Goal: Communication & Community: Answer question/provide support

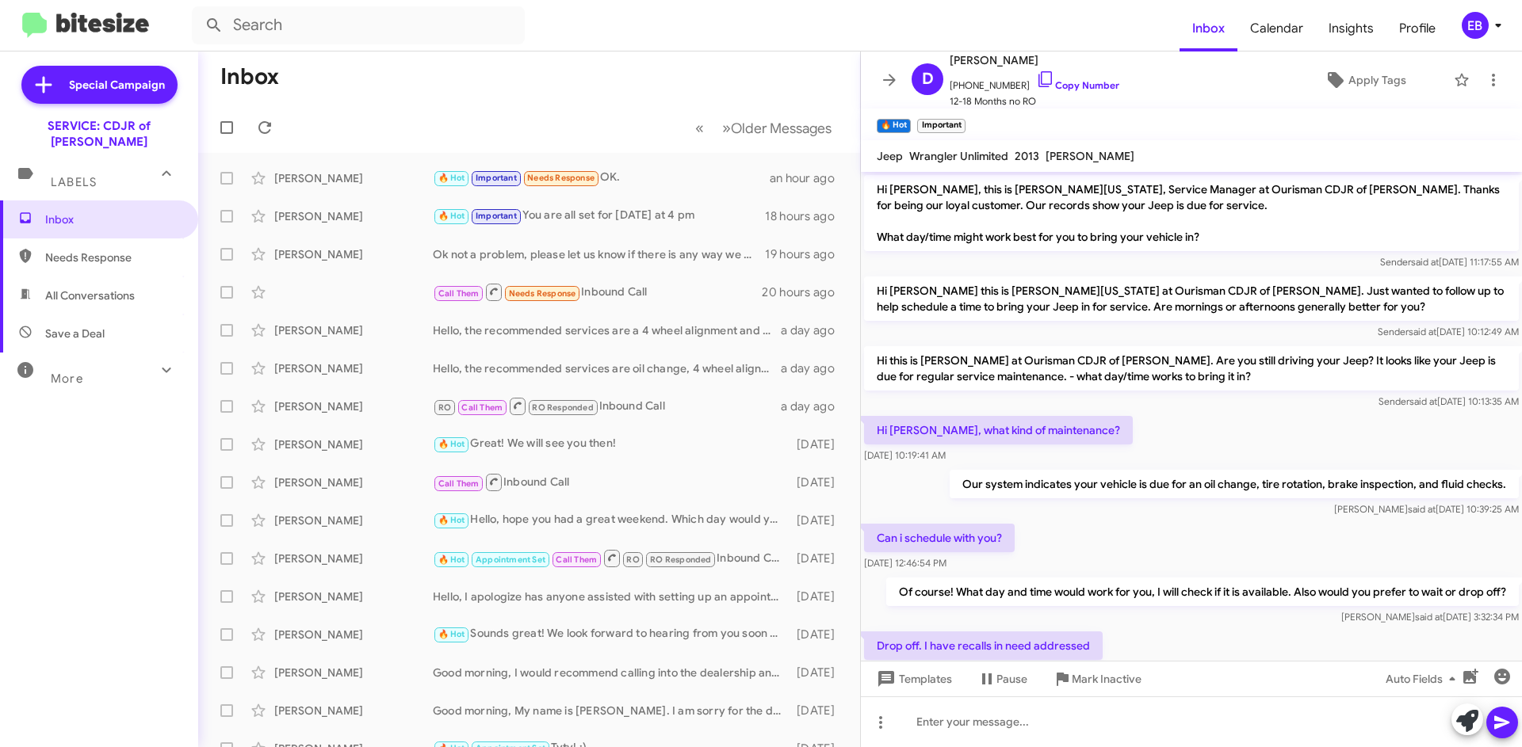
scroll to position [563, 0]
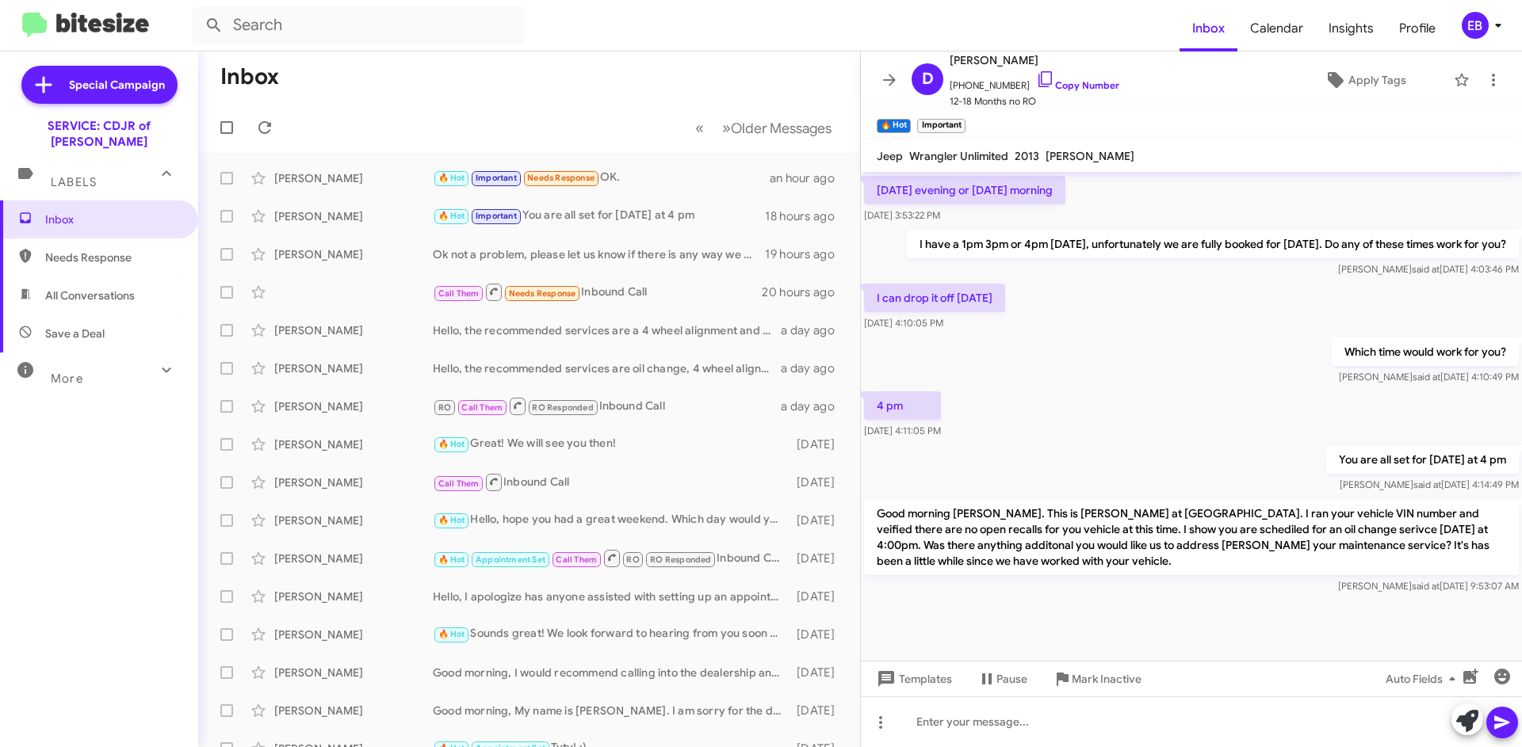
click at [397, 212] on div "[PERSON_NAME]" at bounding box center [353, 216] width 159 height 16
click at [605, 213] on div "🔥 Hot Important You are all set for [DATE] at 4 pm" at bounding box center [599, 216] width 332 height 18
click at [647, 180] on div "🔥 Hot Important Needs Response OK." at bounding box center [601, 178] width 337 height 18
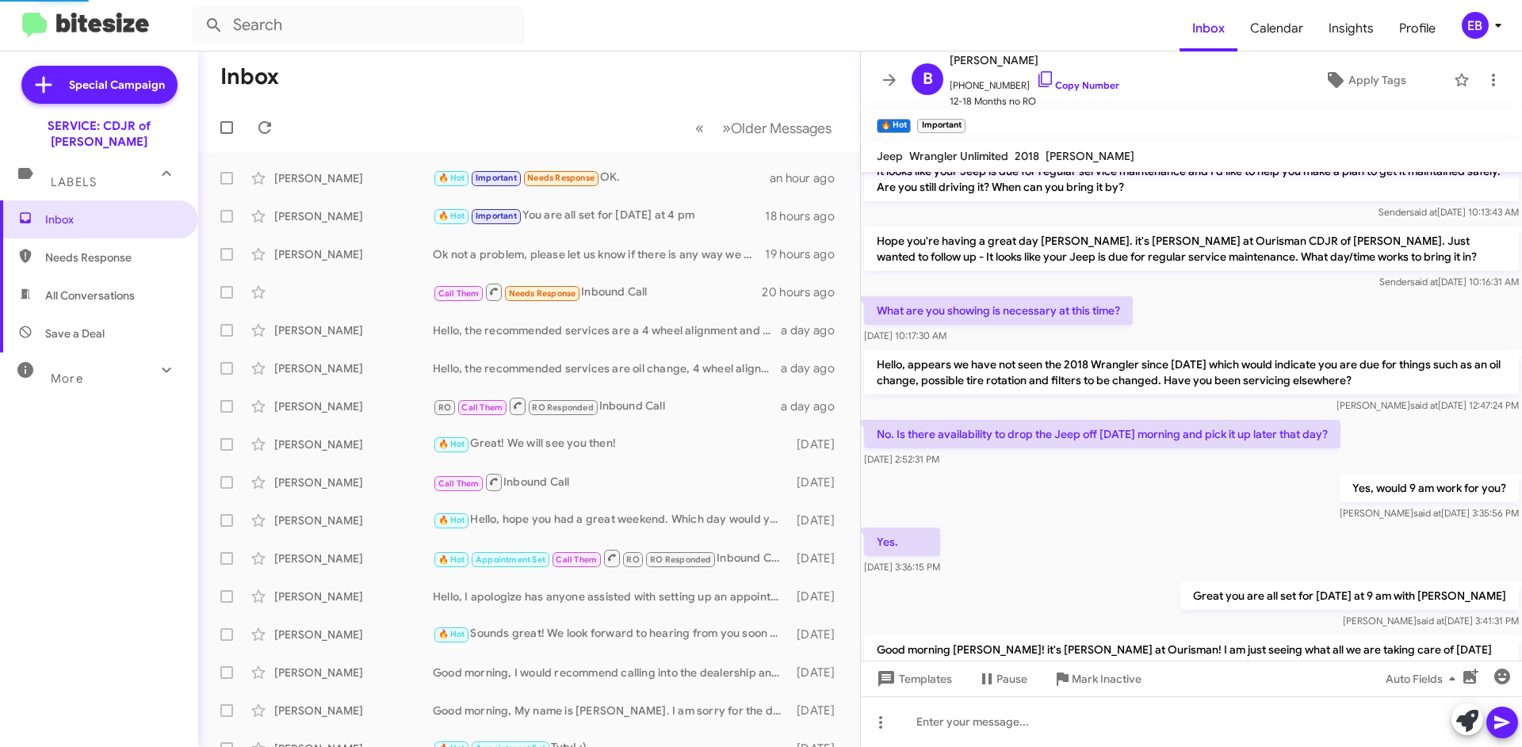
scroll to position [706, 0]
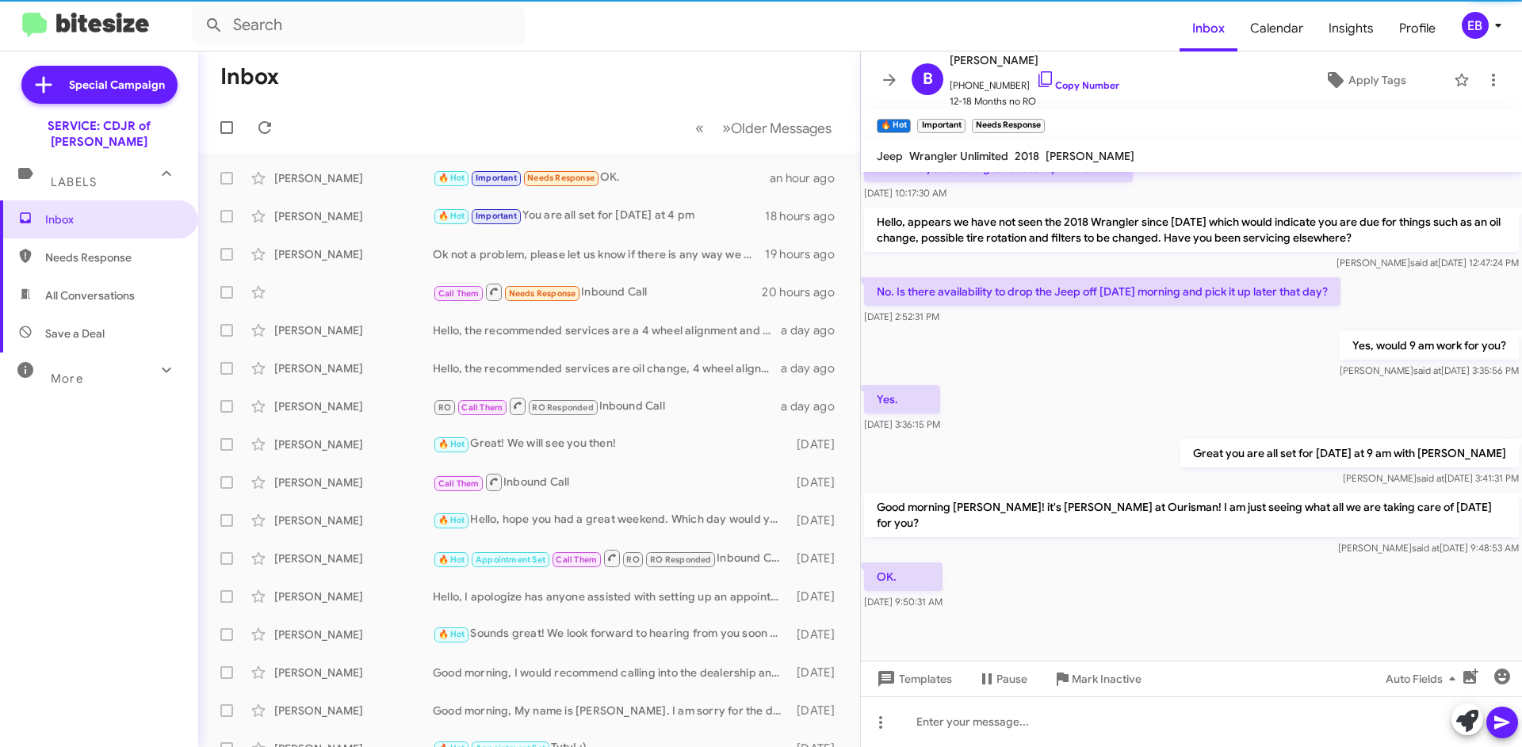
click at [636, 218] on div "🔥 Hot Important You are all set for [DATE] at 4 pm" at bounding box center [599, 216] width 332 height 18
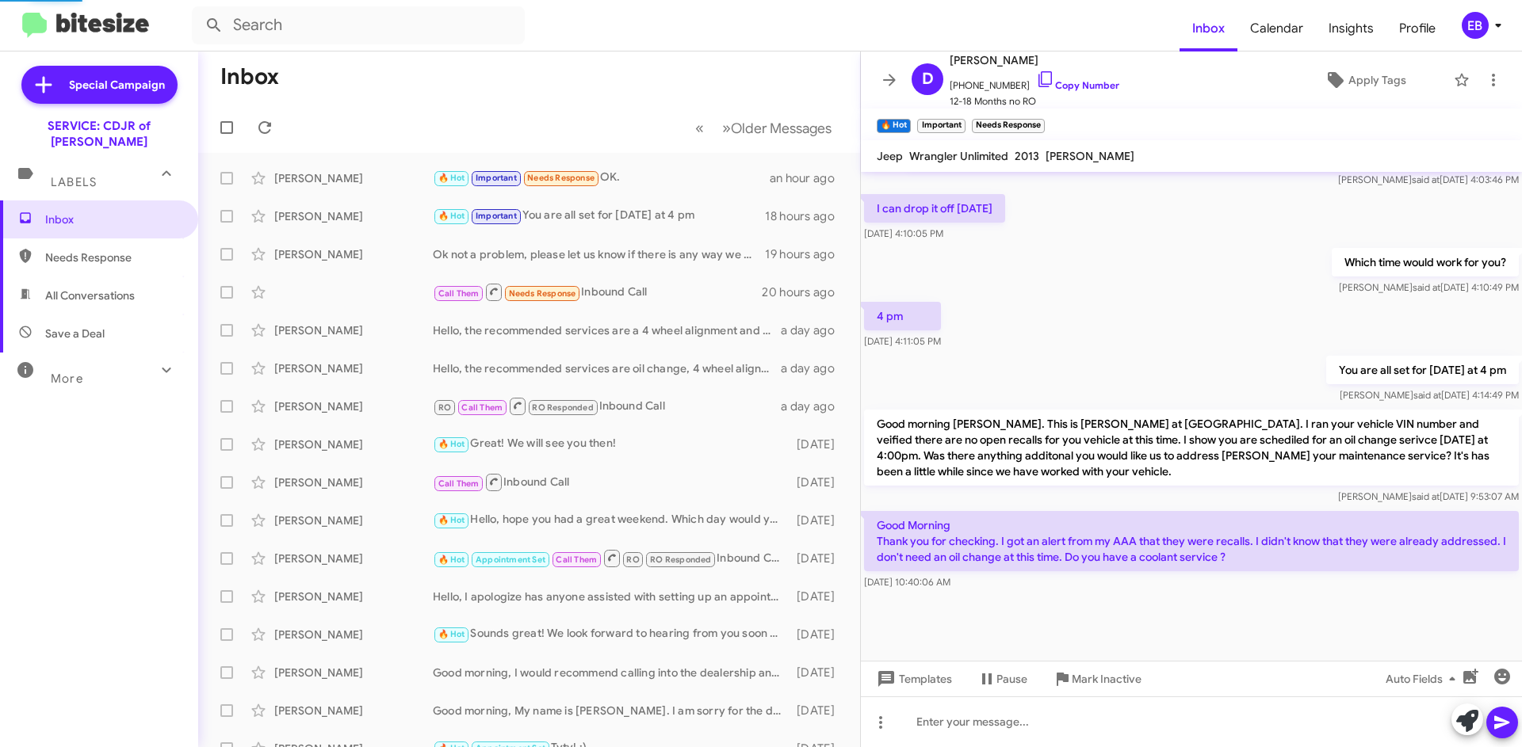
scroll to position [653, 0]
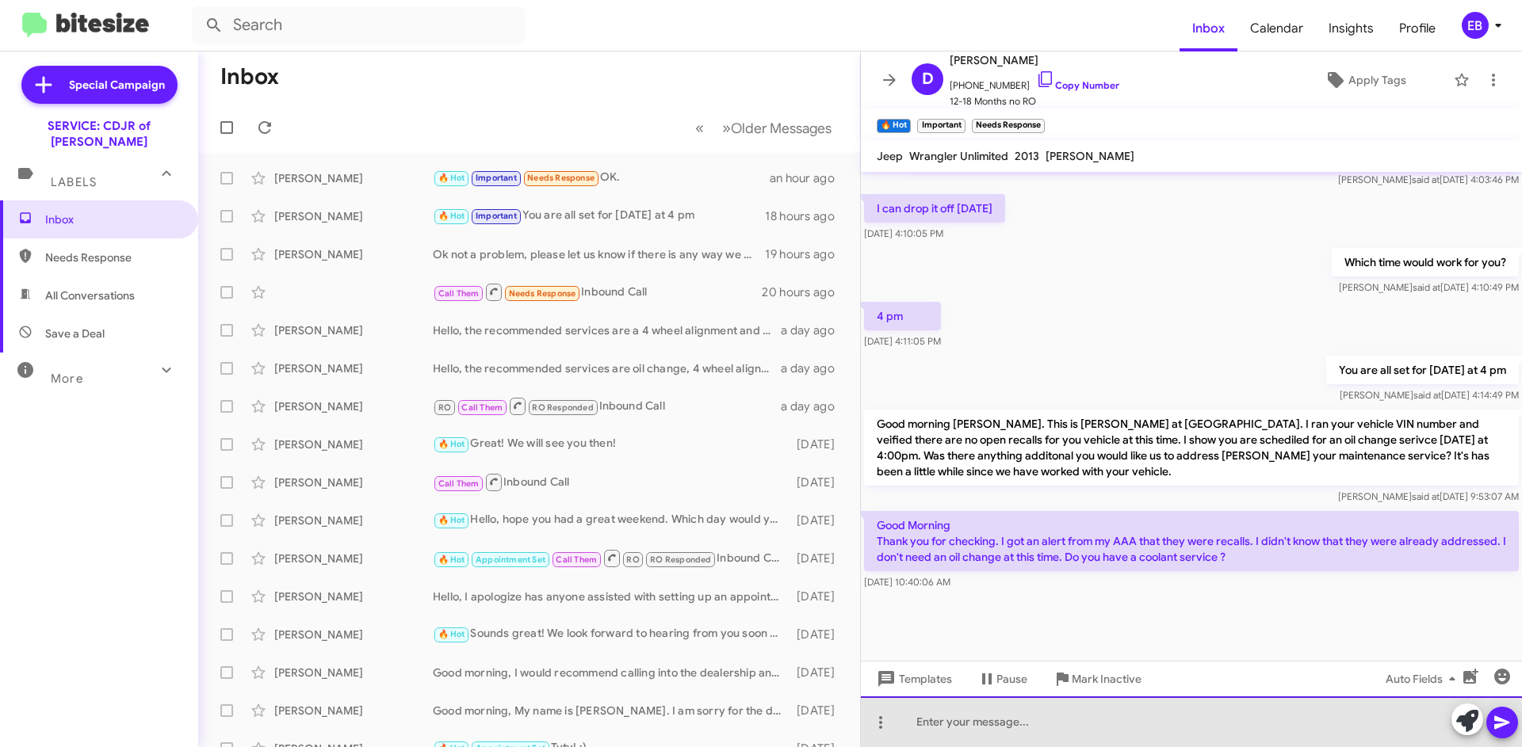
click at [1026, 720] on div at bounding box center [1191, 722] width 661 height 51
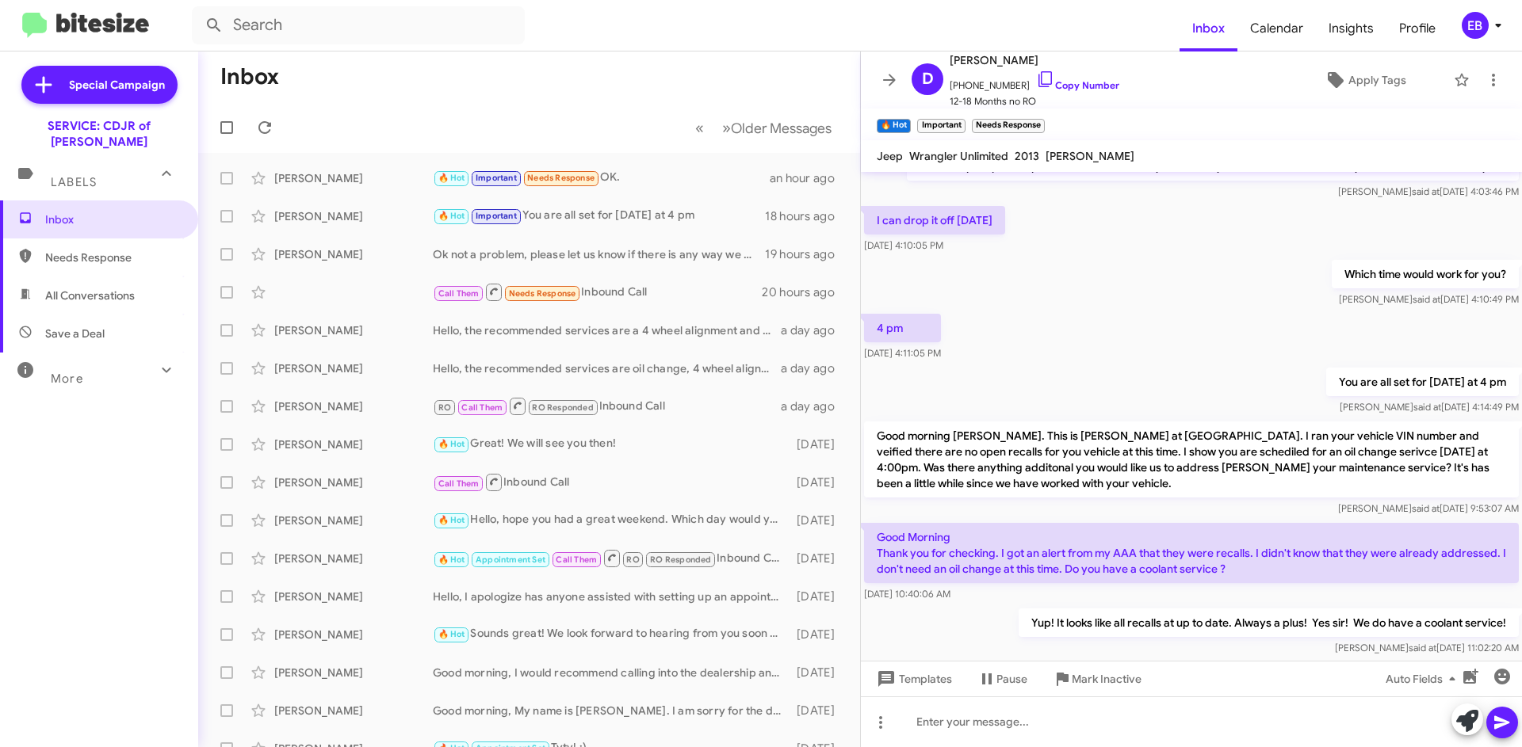
scroll to position [711, 0]
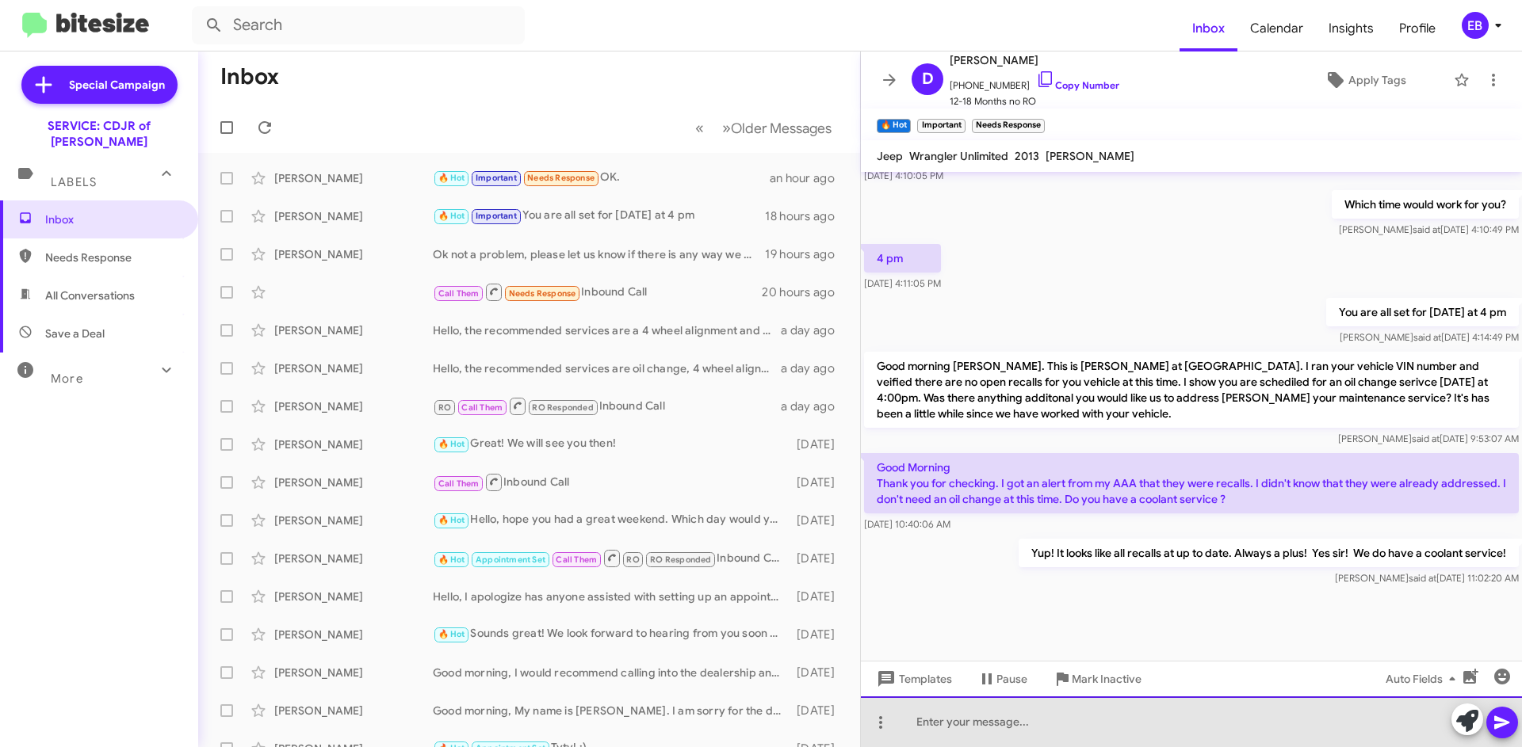
click at [1067, 724] on div at bounding box center [1191, 722] width 661 height 51
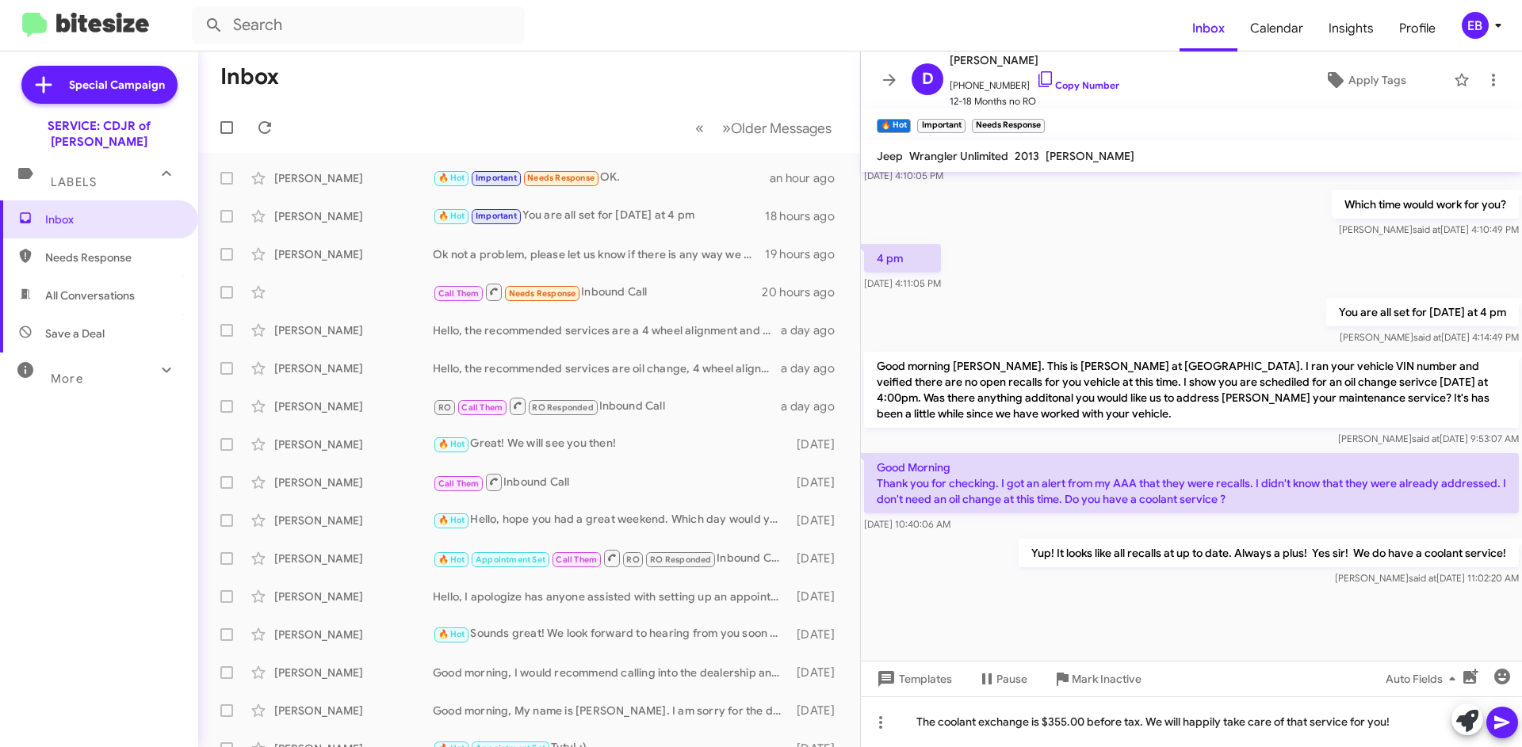
click at [1497, 727] on icon at bounding box center [1501, 722] width 15 height 13
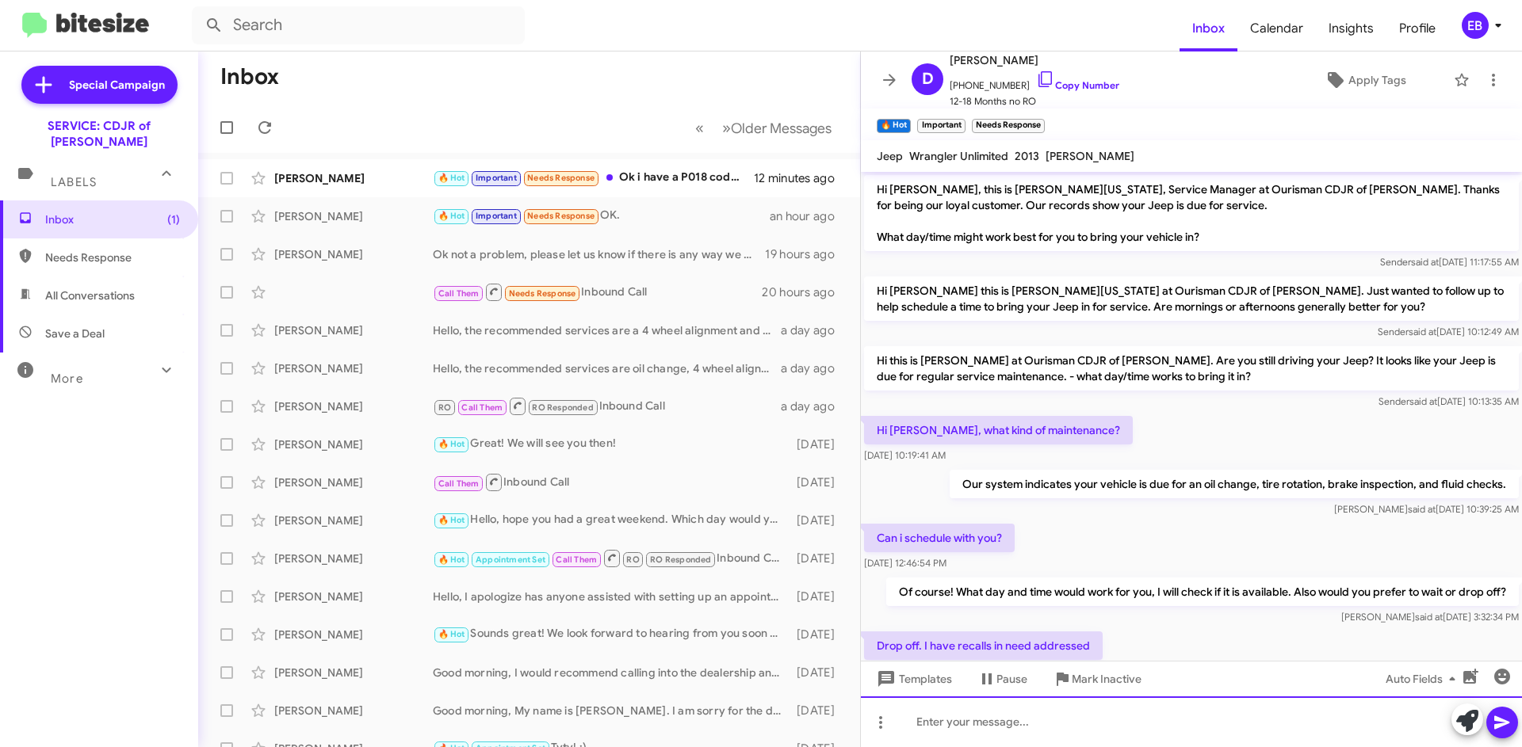
scroll to position [827, 0]
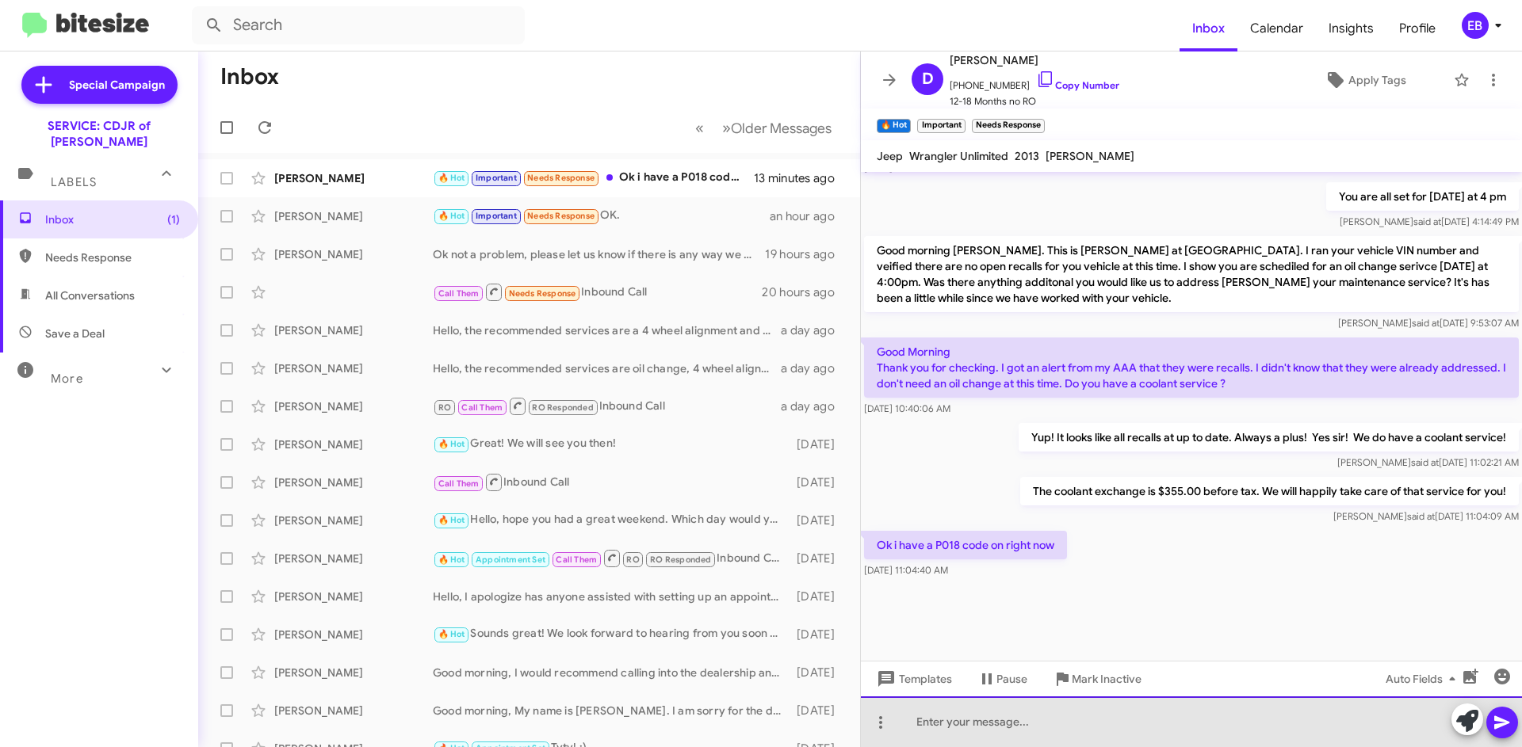
click at [989, 707] on div at bounding box center [1191, 722] width 661 height 51
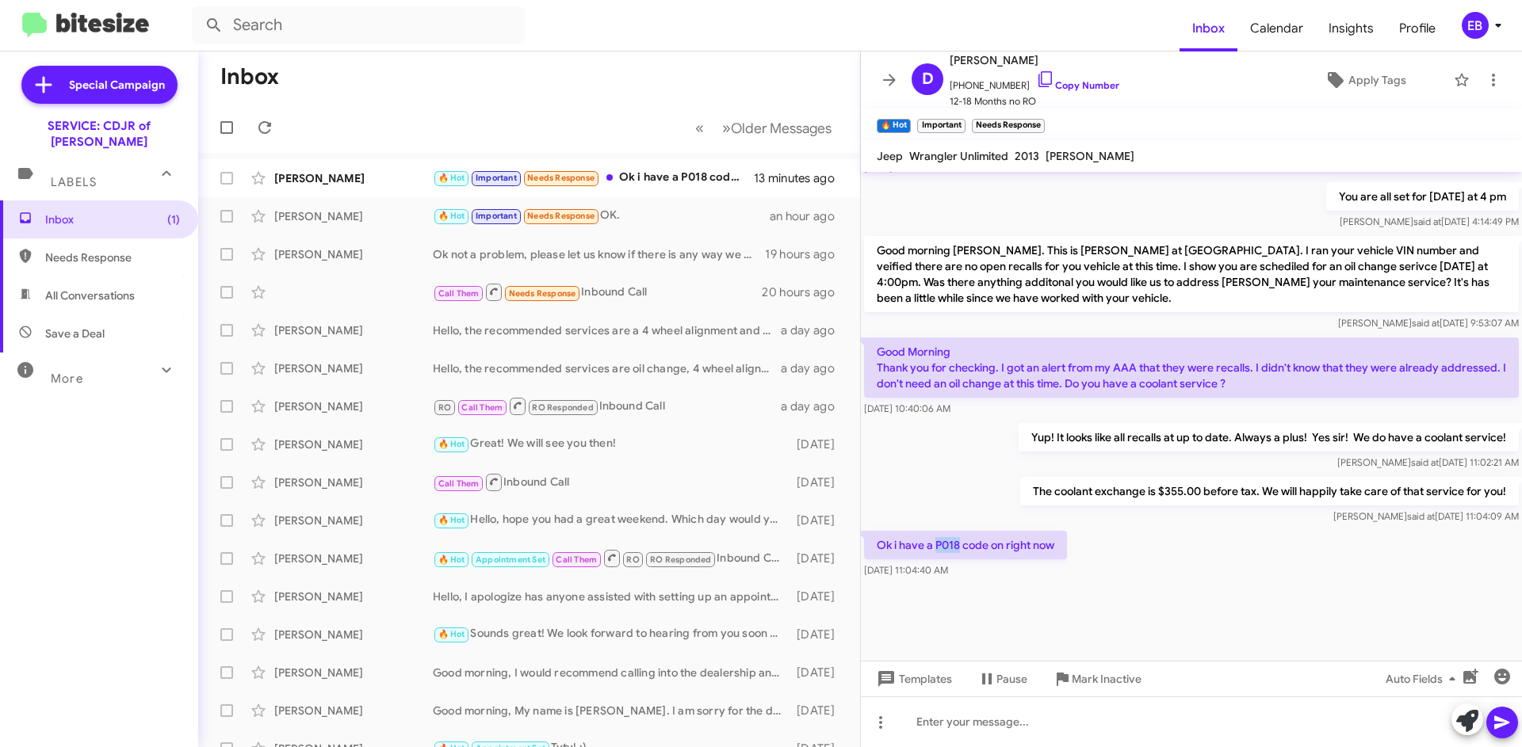
drag, startPoint x: 934, startPoint y: 544, endPoint x: 958, endPoint y: 546, distance: 23.9
click at [958, 546] on p "Ok i have a P018 code on right now" at bounding box center [965, 545] width 203 height 29
copy p "P018"
click at [993, 716] on div at bounding box center [1191, 722] width 661 height 51
click at [1507, 720] on icon at bounding box center [1501, 722] width 19 height 19
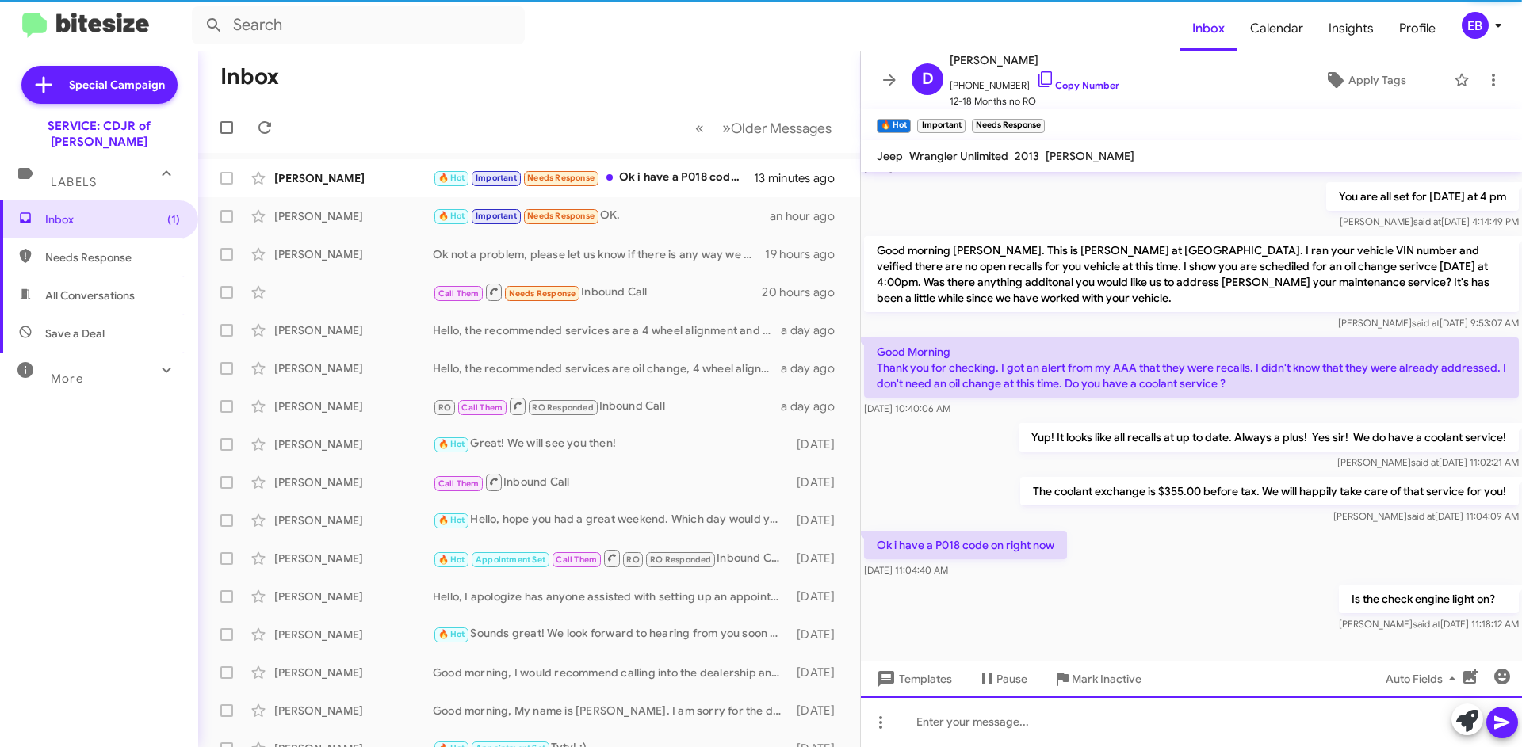
scroll to position [0, 0]
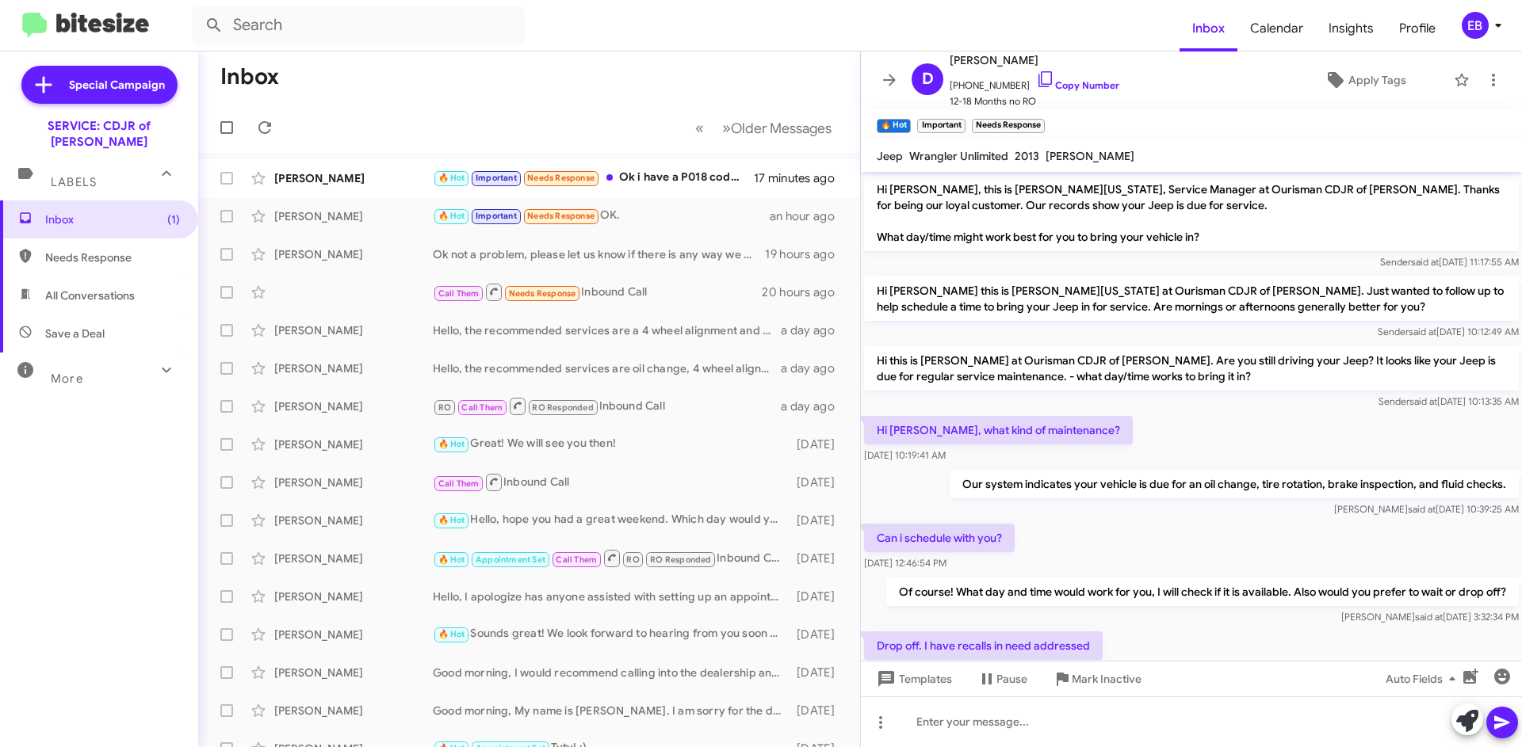
click at [702, 193] on div "[PERSON_NAME] 🔥 Hot Important Needs Response Ok i have a P018 code on right now…" at bounding box center [529, 178] width 636 height 32
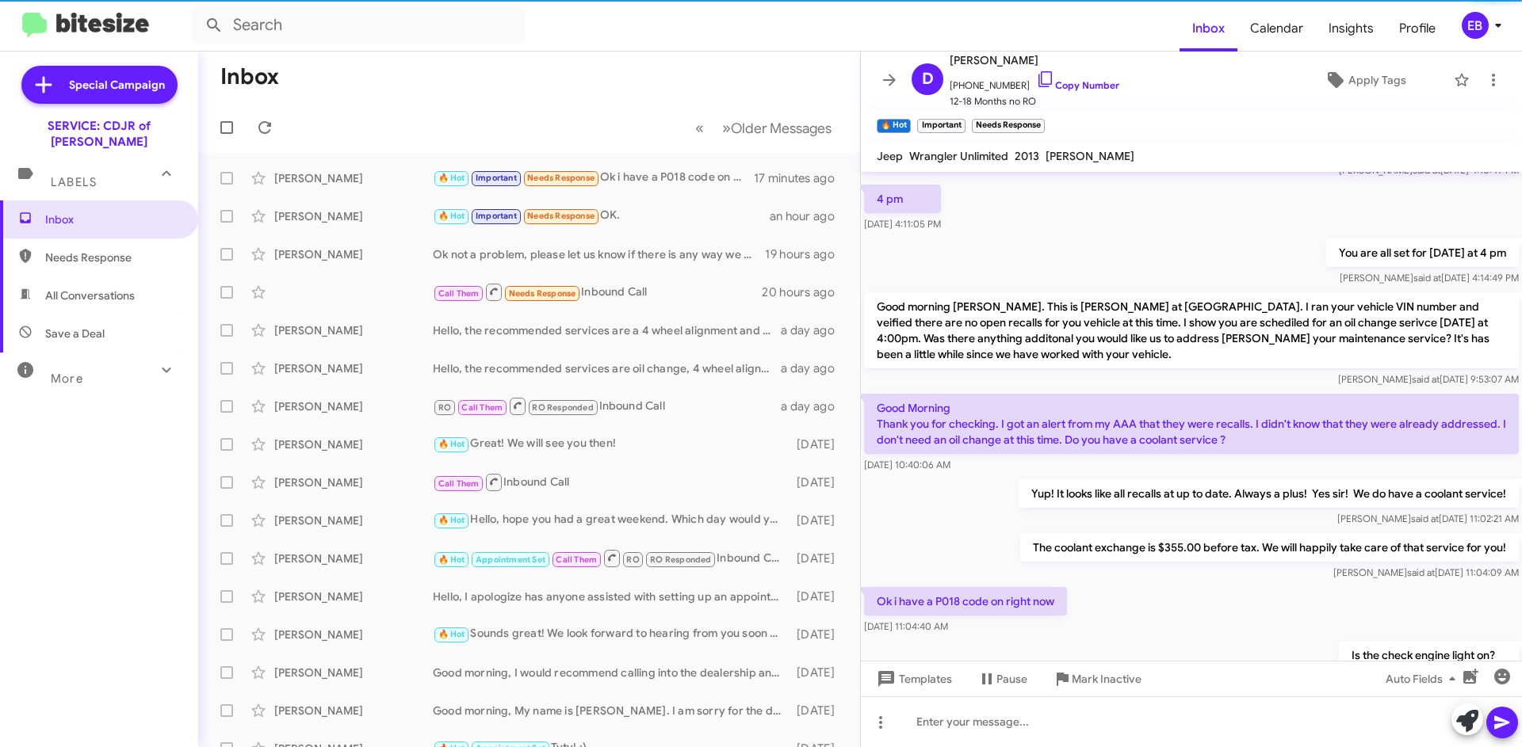
scroll to position [884, 0]
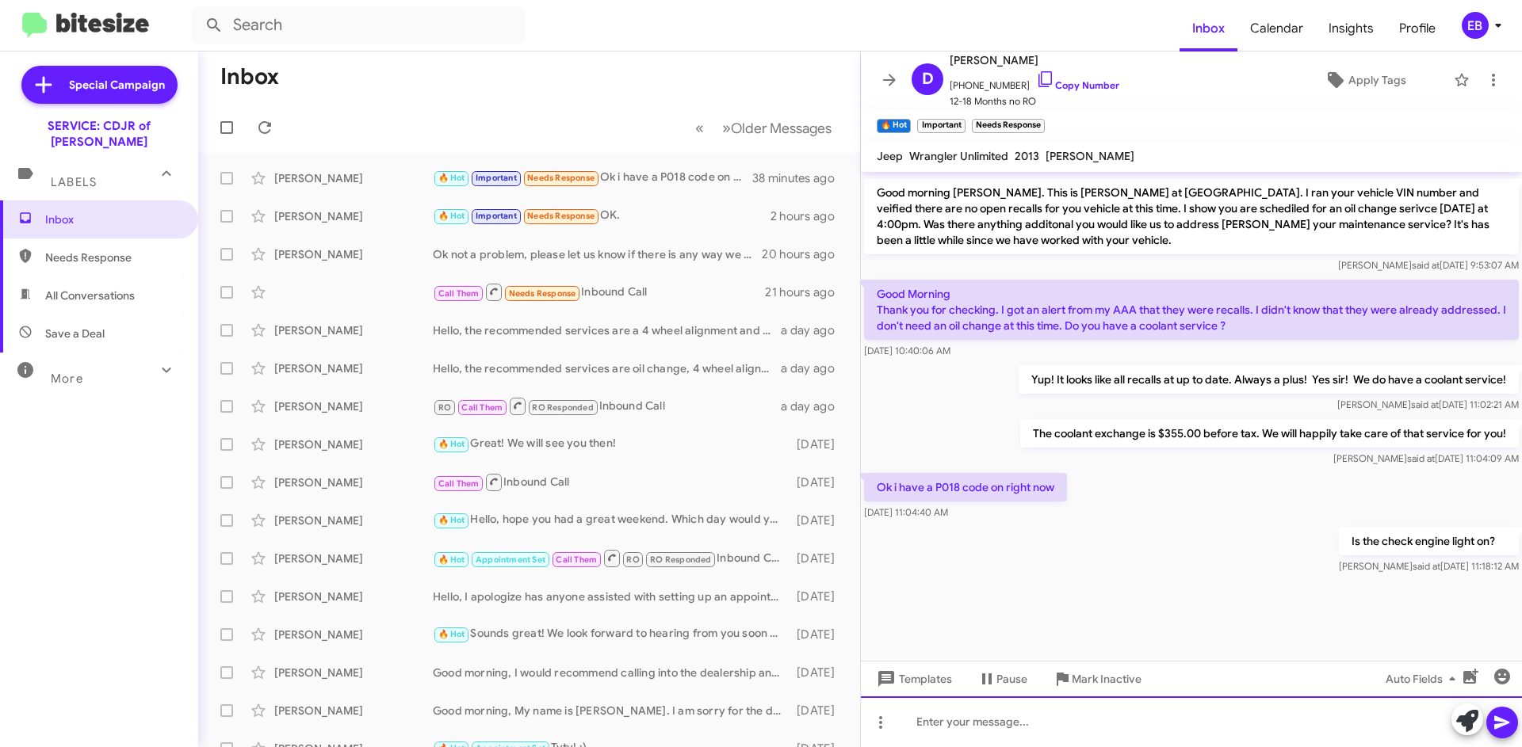
click at [1013, 717] on div at bounding box center [1191, 722] width 661 height 51
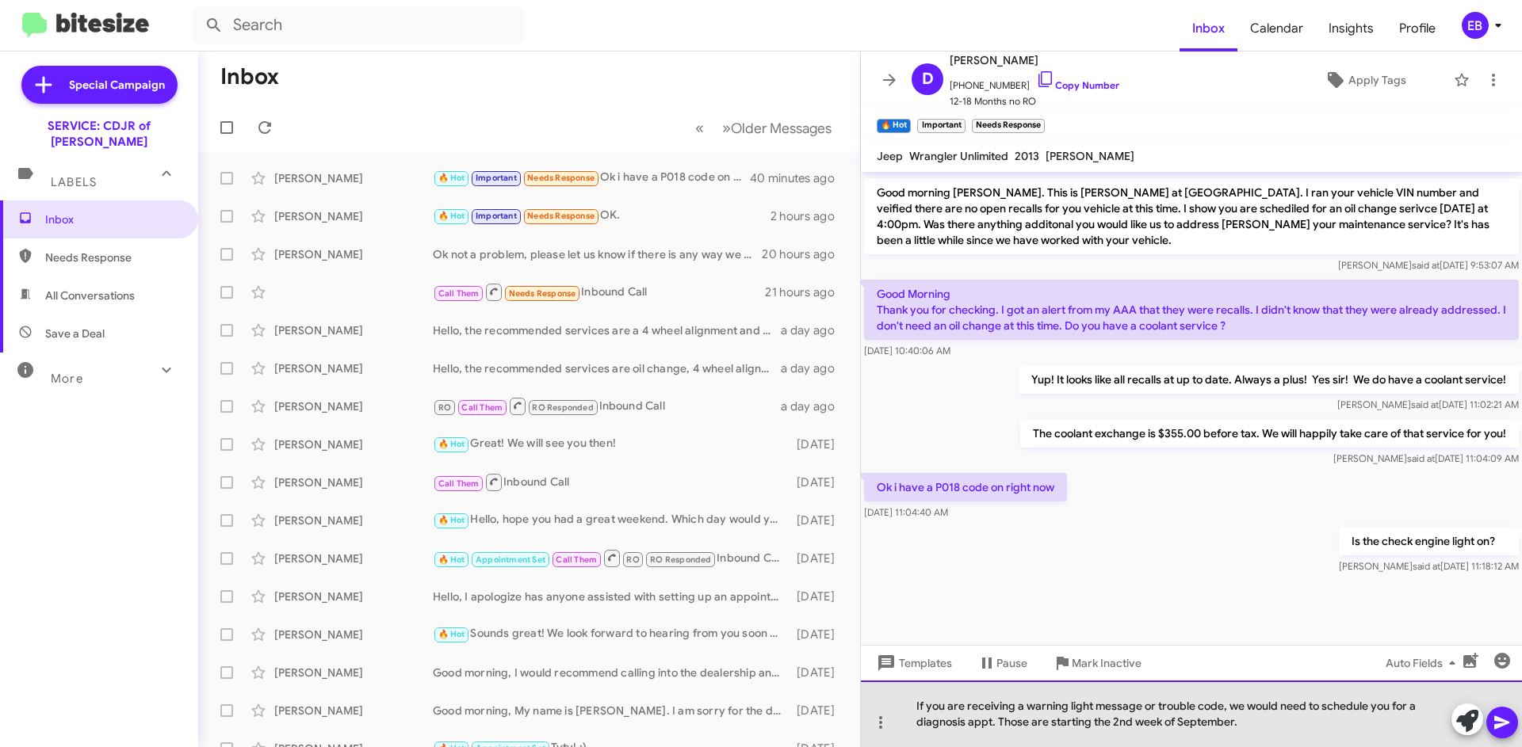
click at [1253, 720] on div "If you are receiving a warning light message or trouble code, we would need to …" at bounding box center [1191, 714] width 661 height 67
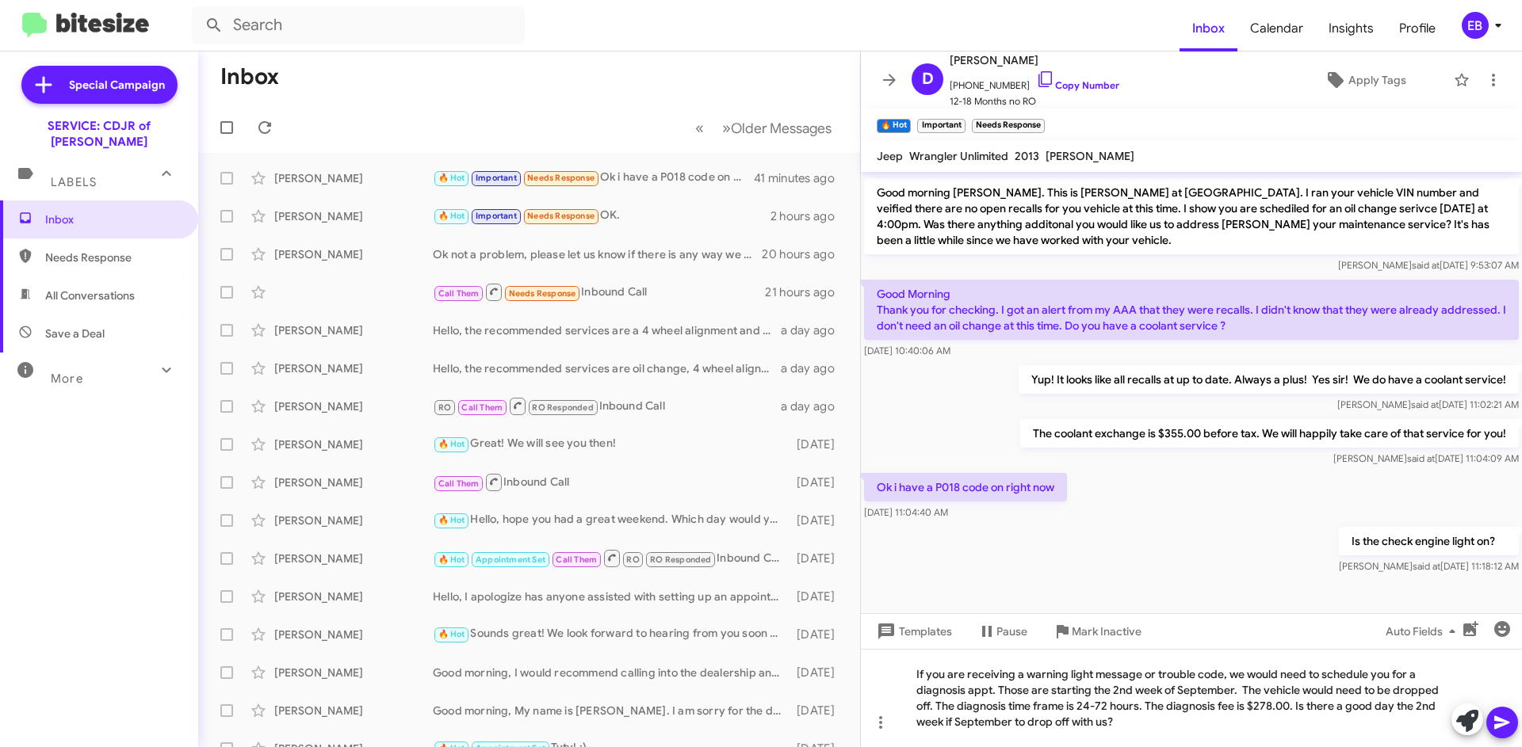
click at [1496, 720] on icon at bounding box center [1501, 722] width 15 height 13
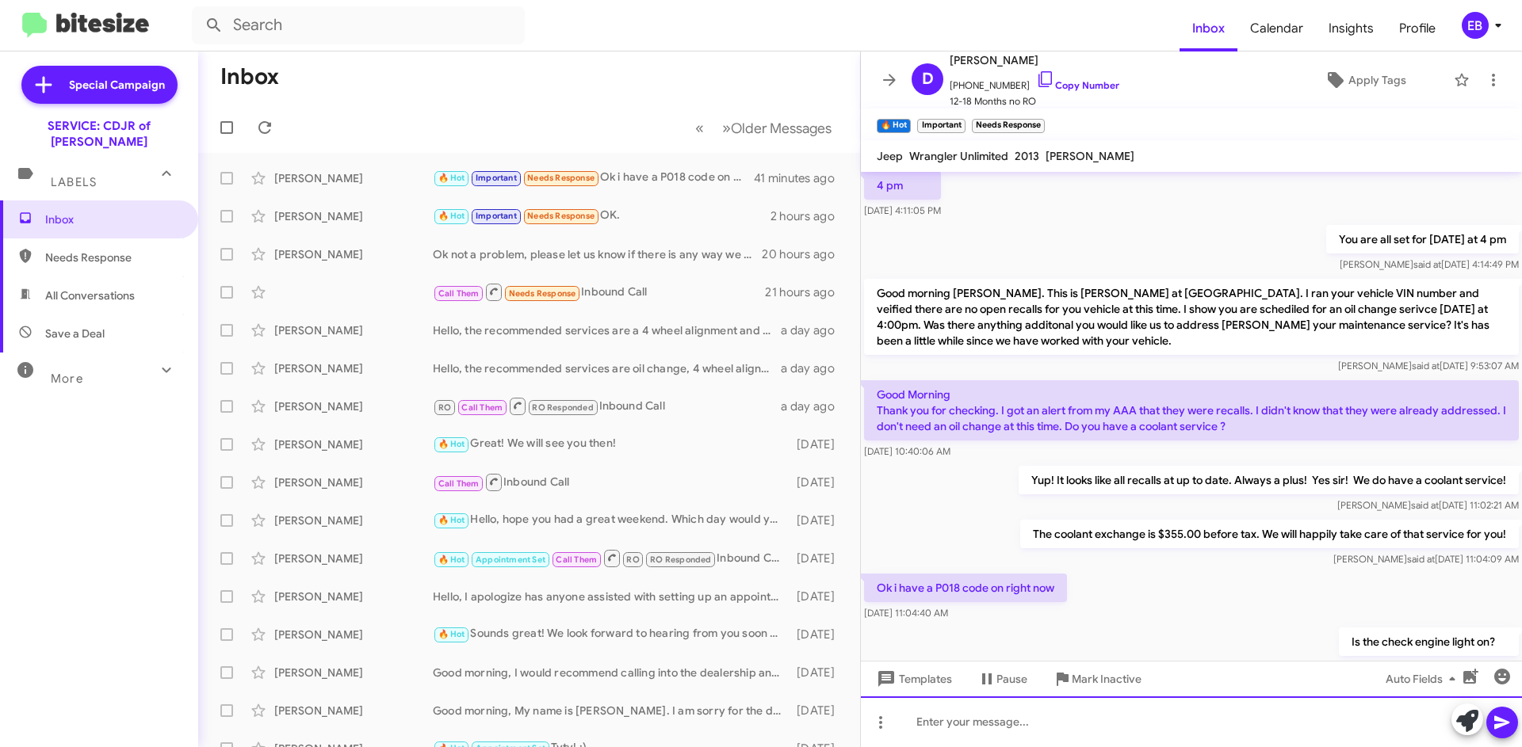
scroll to position [974, 0]
